Goal: Information Seeking & Learning: Learn about a topic

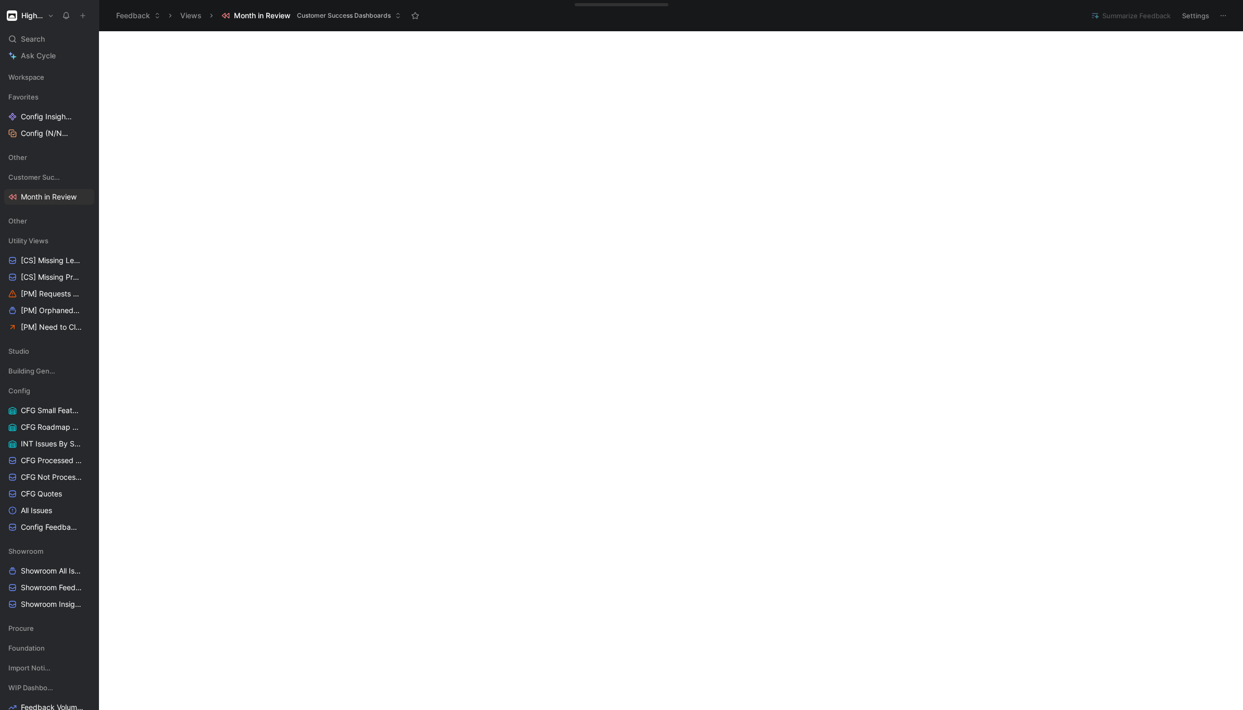
scroll to position [895, 0]
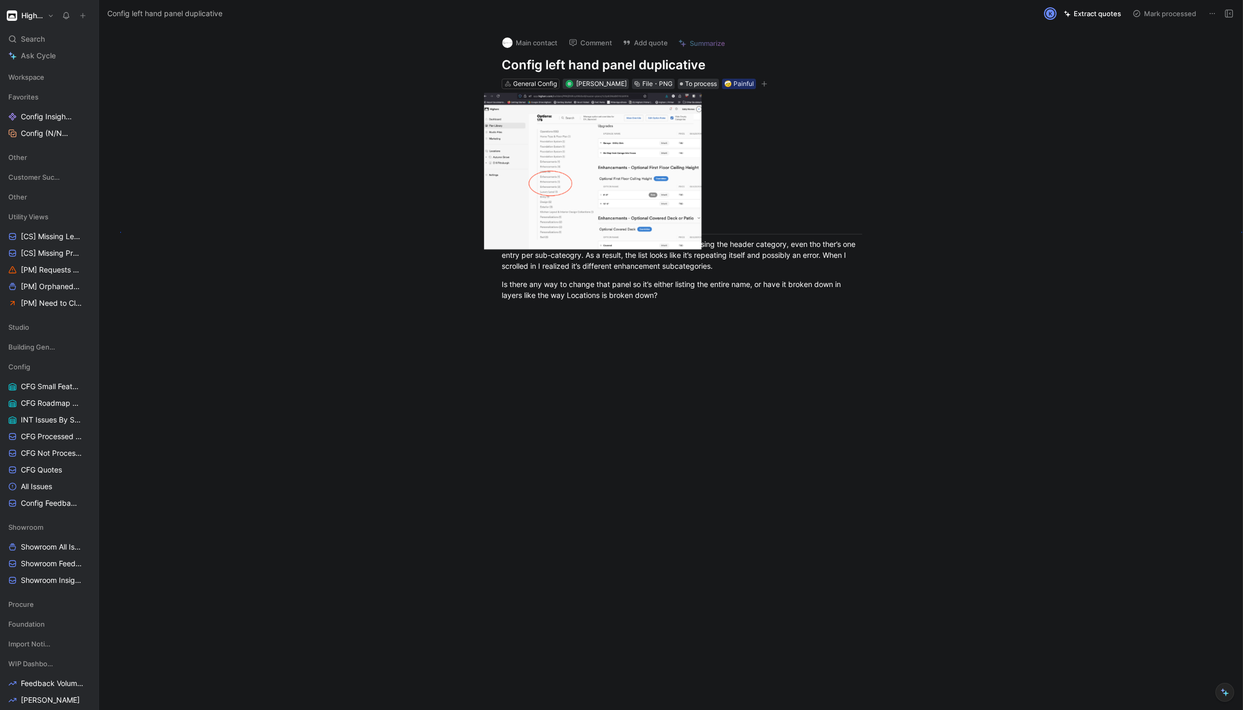
click at [620, 134] on body "Higharc Search ⌘ K Ask Cycle Workspace Favorites Config Insights to Link Config…" at bounding box center [621, 355] width 1243 height 710
click at [620, 134] on img at bounding box center [592, 171] width 217 height 157
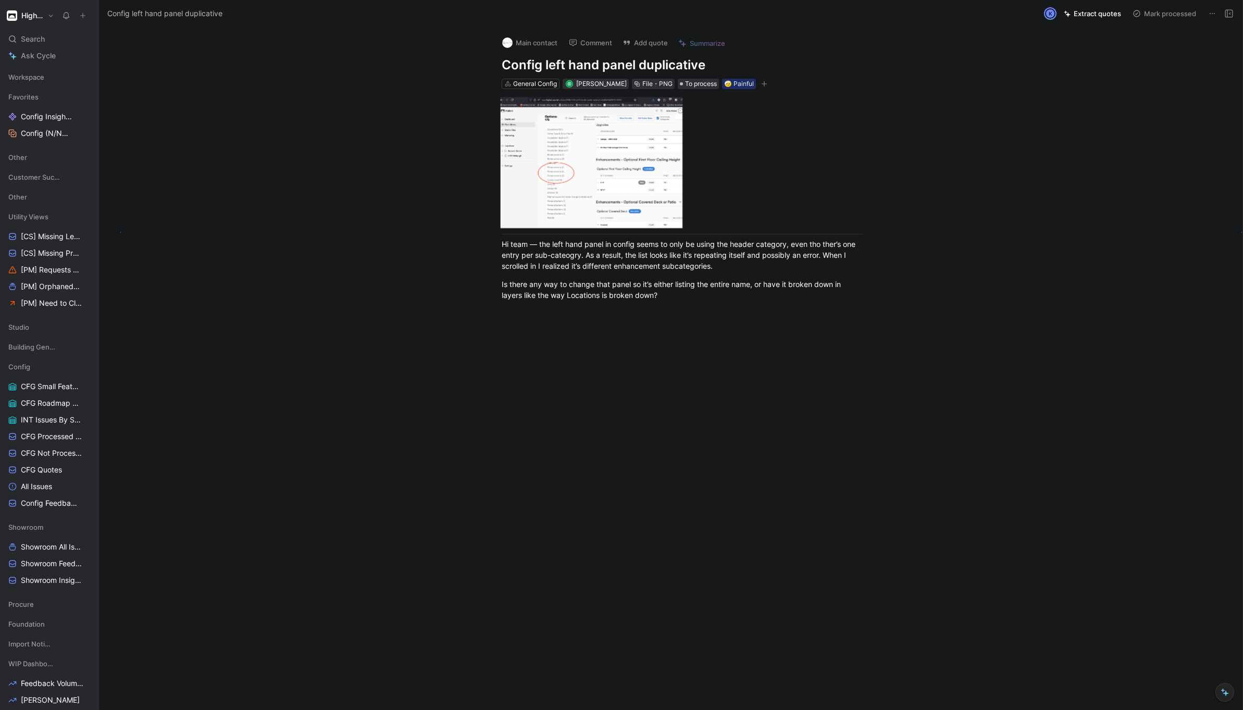
click at [589, 142] on img at bounding box center [592, 162] width 182 height 131
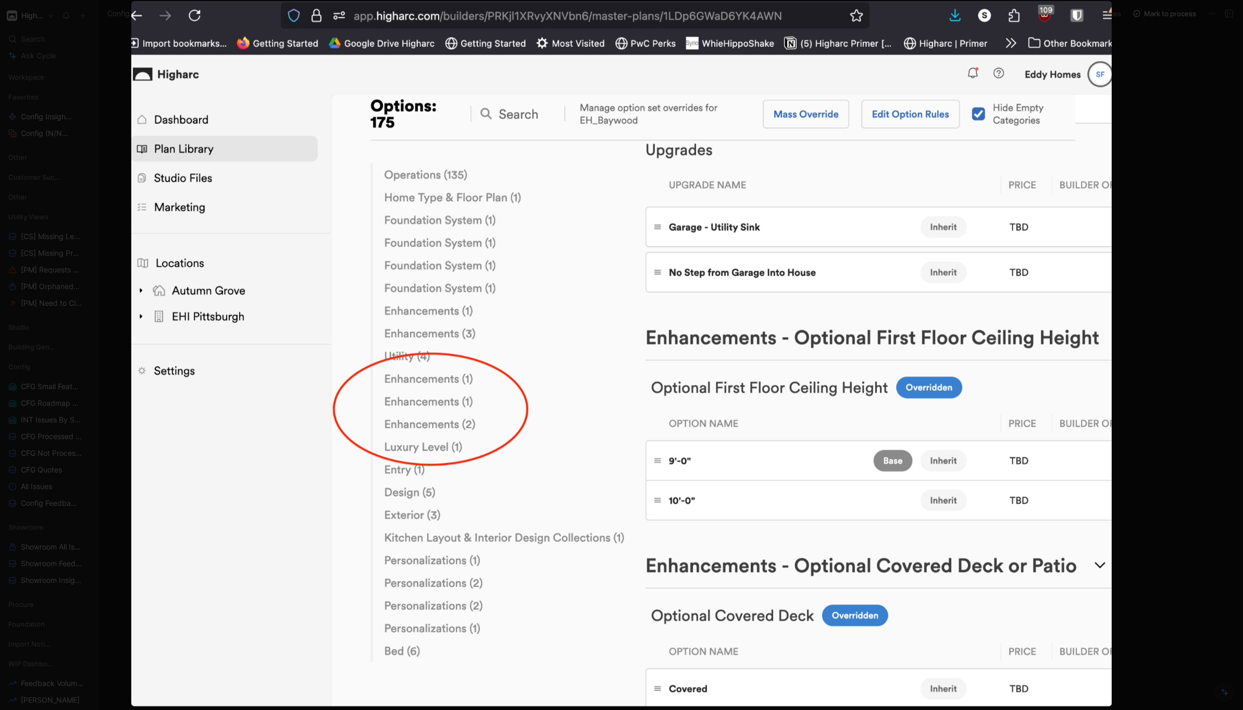
click at [102, 710] on div at bounding box center [621, 710] width 1243 height 0
